Goal: Use online tool/utility

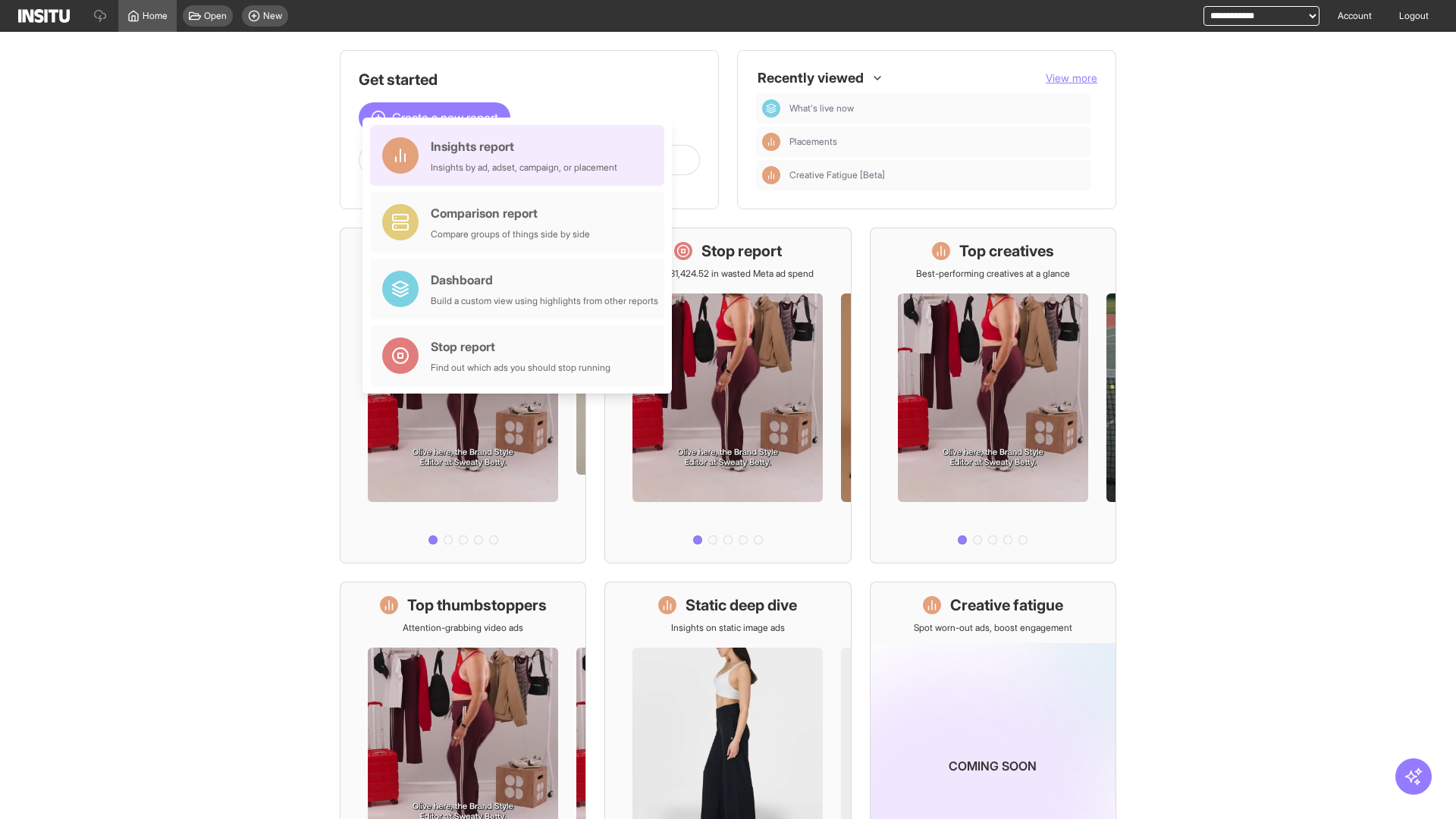
click at [521, 155] on div "Insights report Insights by ad, adset, campaign, or placement" at bounding box center [524, 155] width 187 height 36
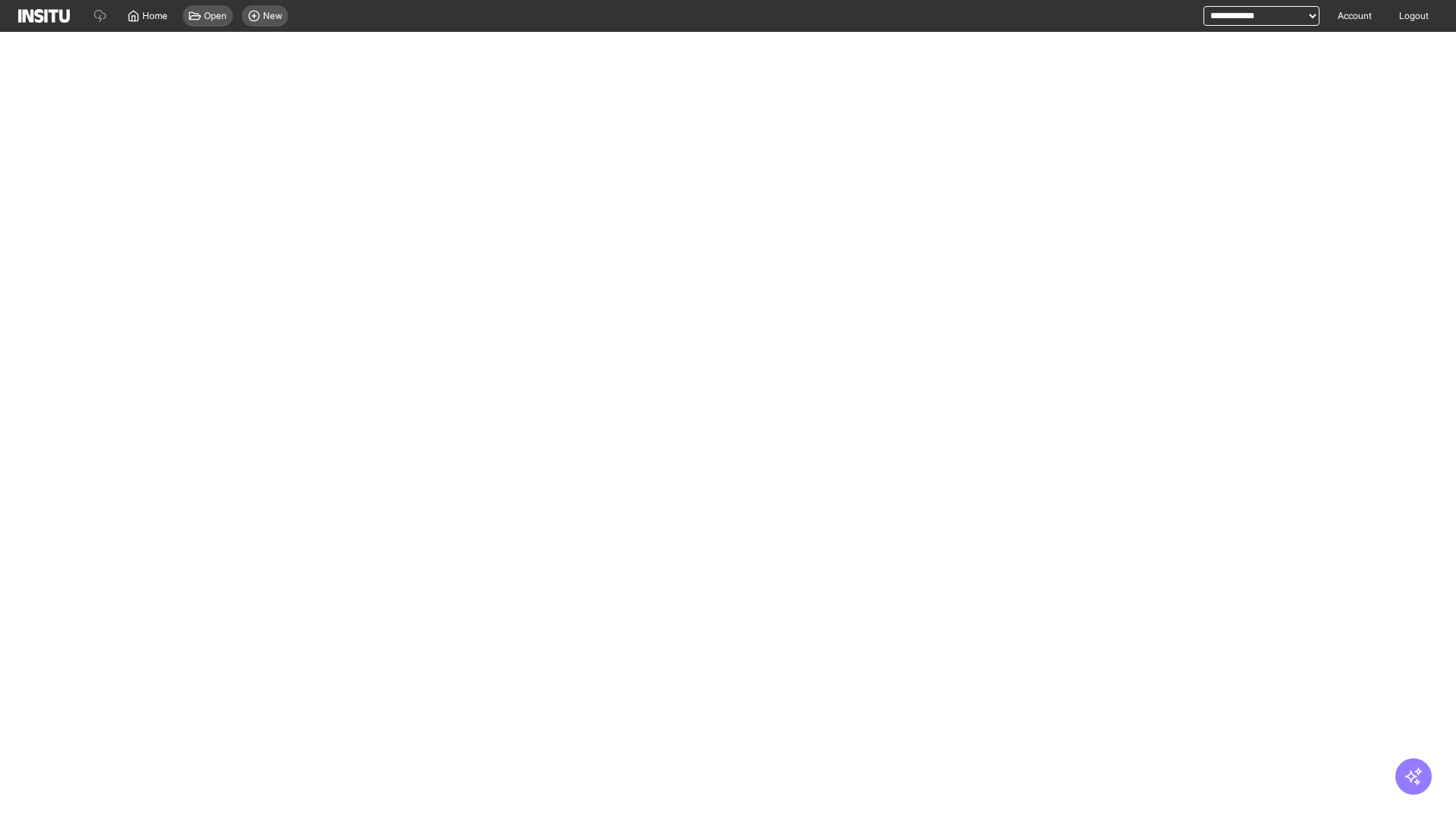
select select "**"
